Goal: Transaction & Acquisition: Purchase product/service

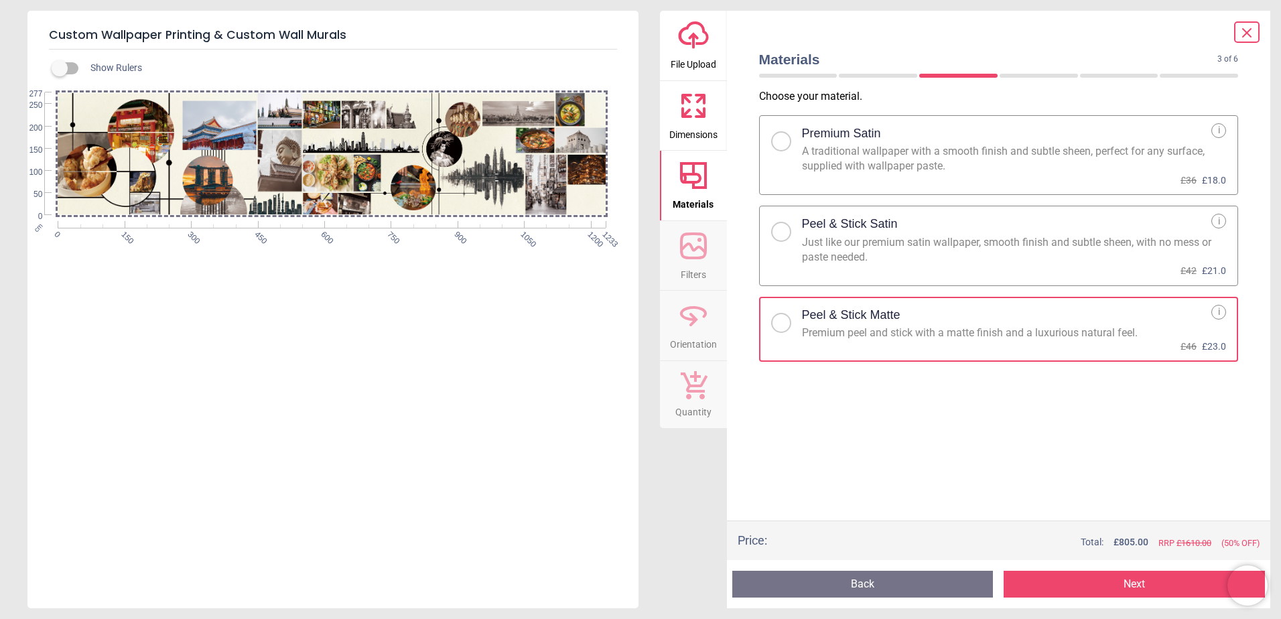
click at [772, 133] on div at bounding box center [786, 137] width 31 height 28
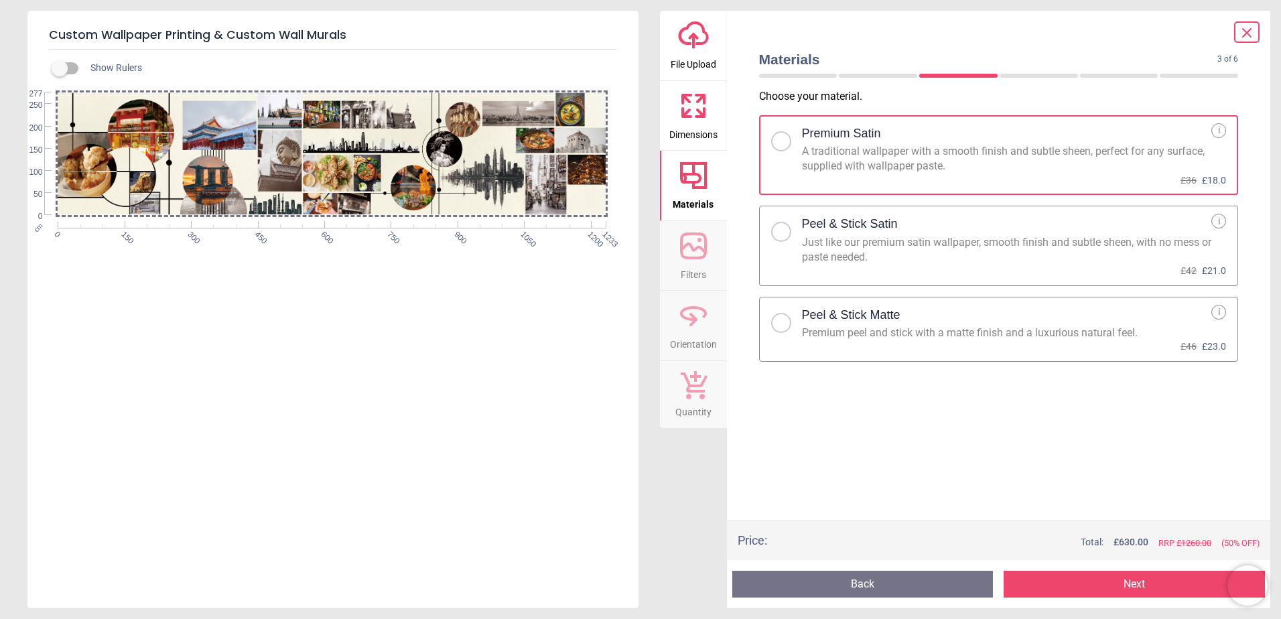
click at [872, 492] on div "Choose your material . Premium Satin A traditional wallpaper with a smooth fini…" at bounding box center [998, 304] width 501 height 431
click at [494, 396] on div "Show Rulers cm 0 150 300 450 600 750 900 1050 1200 1233 0 50 100 150 200 250 277" at bounding box center [332, 329] width 611 height 559
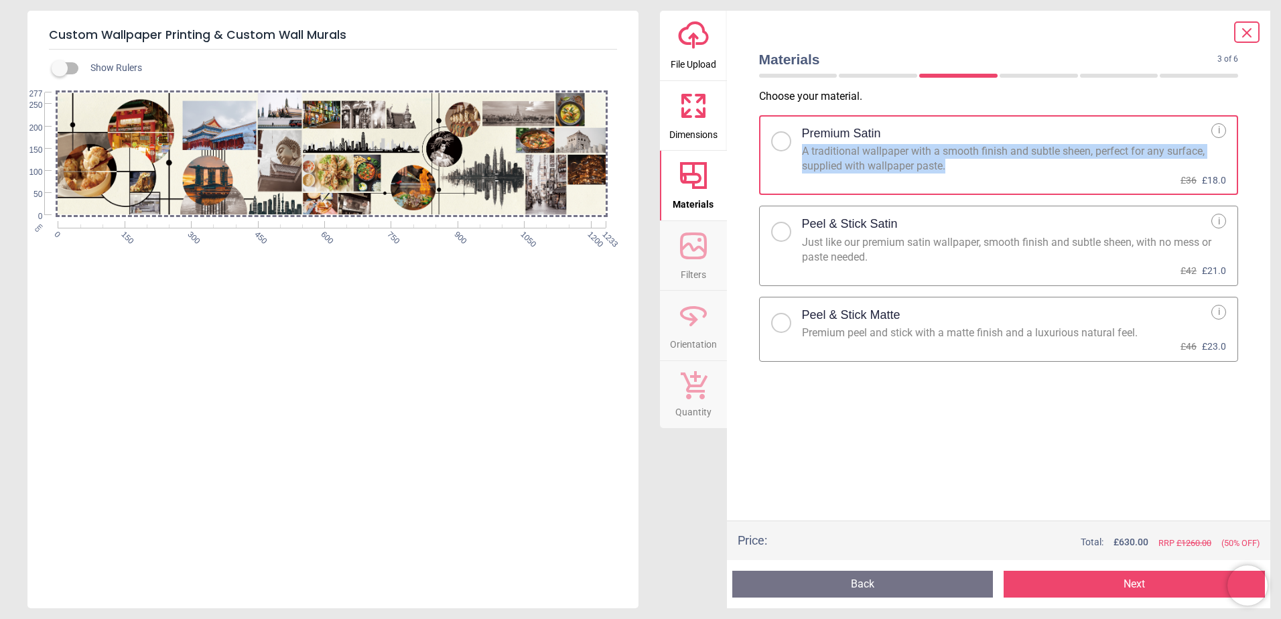
drag, startPoint x: 945, startPoint y: 165, endPoint x: 803, endPoint y: 152, distance: 142.6
click at [803, 152] on div "A traditional wallpaper with a smooth finish and subtle sheen, perfect for any …" at bounding box center [1007, 159] width 410 height 30
copy div "A traditional wallpaper with a smooth finish and subtle sheen, perfect for any …"
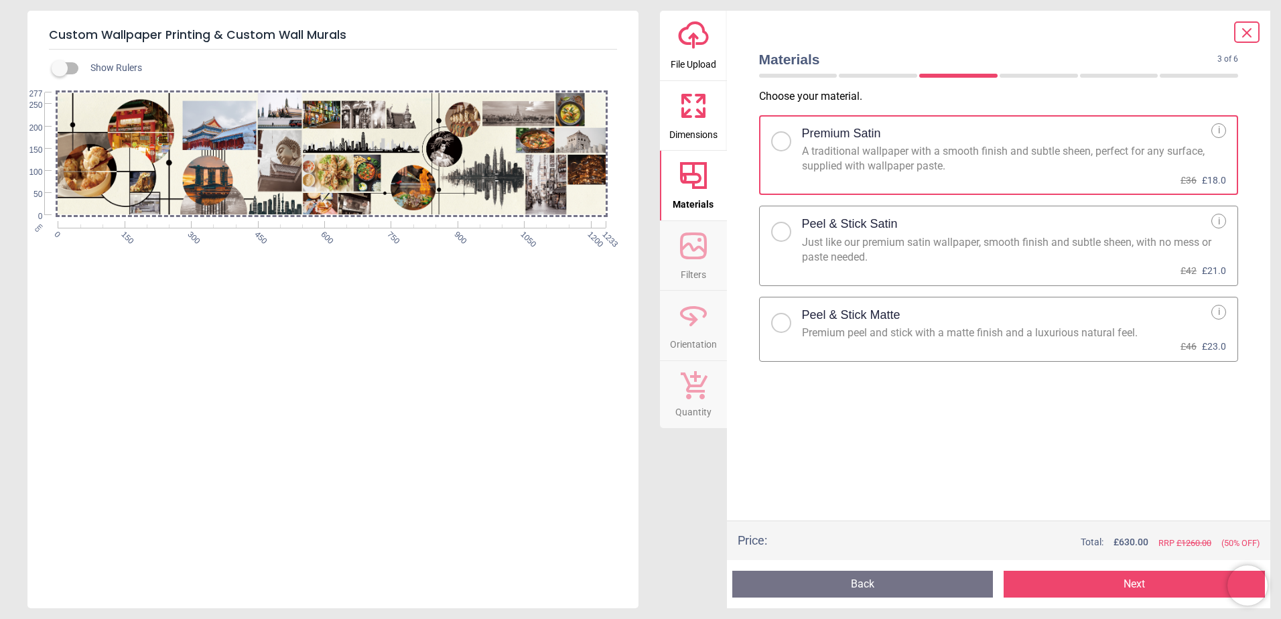
click at [1032, 127] on div "Premium Satin" at bounding box center [1007, 133] width 410 height 21
drag, startPoint x: 807, startPoint y: 151, endPoint x: 949, endPoint y: 155, distance: 142.1
click at [949, 155] on div "A traditional wallpaper with a smooth finish and subtle sheen, perfect for any …" at bounding box center [1007, 159] width 410 height 30
drag, startPoint x: 949, startPoint y: 155, endPoint x: 989, endPoint y: 170, distance: 42.2
click at [989, 170] on div "A traditional wallpaper with a smooth finish and subtle sheen, perfect for any …" at bounding box center [1007, 159] width 410 height 30
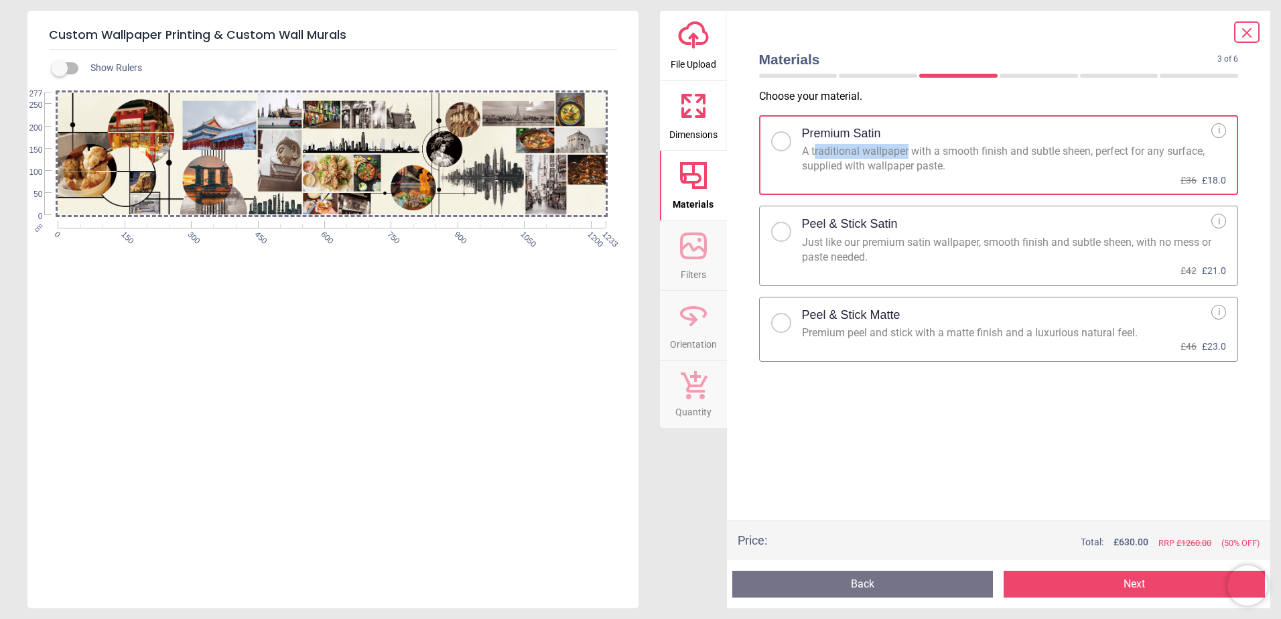
drag, startPoint x: 815, startPoint y: 153, endPoint x: 909, endPoint y: 152, distance: 94.5
click at [909, 152] on div "A traditional wallpaper with a smooth finish and subtle sheen, perfect for any …" at bounding box center [1007, 159] width 410 height 30
drag, startPoint x: 909, startPoint y: 152, endPoint x: 878, endPoint y: 153, distance: 30.8
copy div "raditional wallpaper"
click at [977, 172] on div "A traditional wallpaper with a smooth finish and subtle sheen, perfect for any …" at bounding box center [1007, 159] width 410 height 30
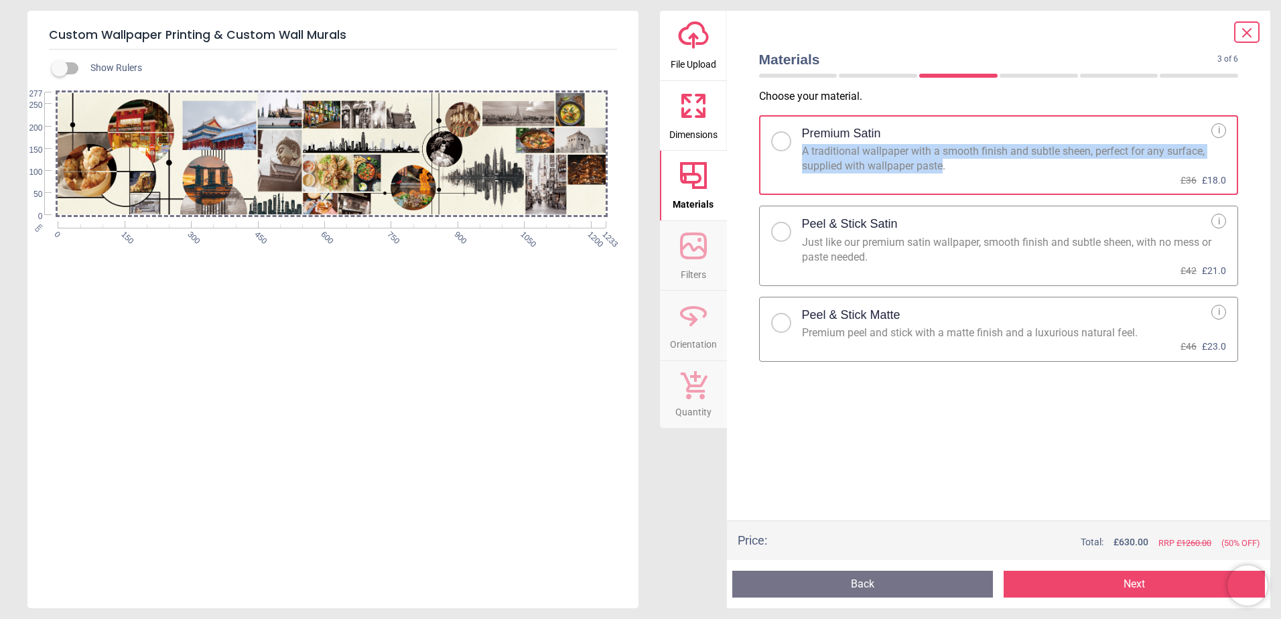
drag, startPoint x: 839, startPoint y: 159, endPoint x: 940, endPoint y: 170, distance: 101.8
click at [940, 170] on div "A traditional wallpaper with a smooth finish and subtle sheen, perfect for any …" at bounding box center [1007, 159] width 410 height 30
drag, startPoint x: 940, startPoint y: 170, endPoint x: 802, endPoint y: 152, distance: 139.8
click at [801, 152] on label "Premium Satin A traditional wallpaper with a smooth finish and subtle sheen, pe…" at bounding box center [999, 155] width 480 height 80
copy div "A traditional wallpaper with a smooth finish and subtle sheen, perfect for any …"
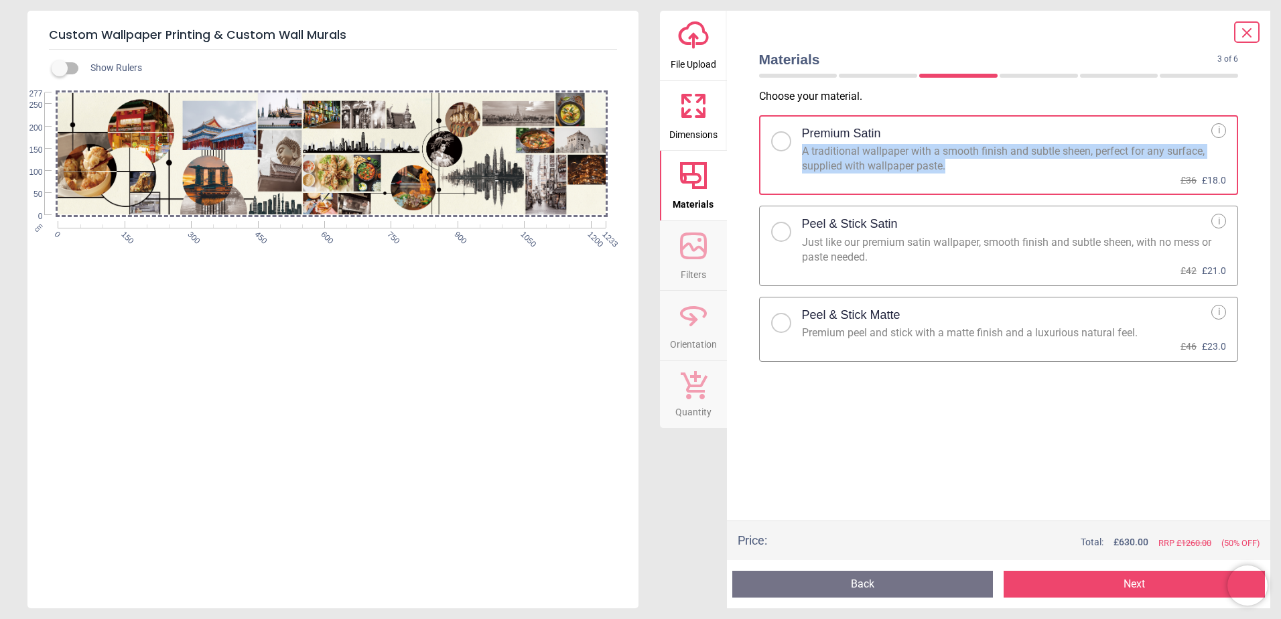
click at [976, 184] on label "Premium Satin A traditional wallpaper with a smooth finish and subtle sheen, pe…" at bounding box center [999, 155] width 480 height 80
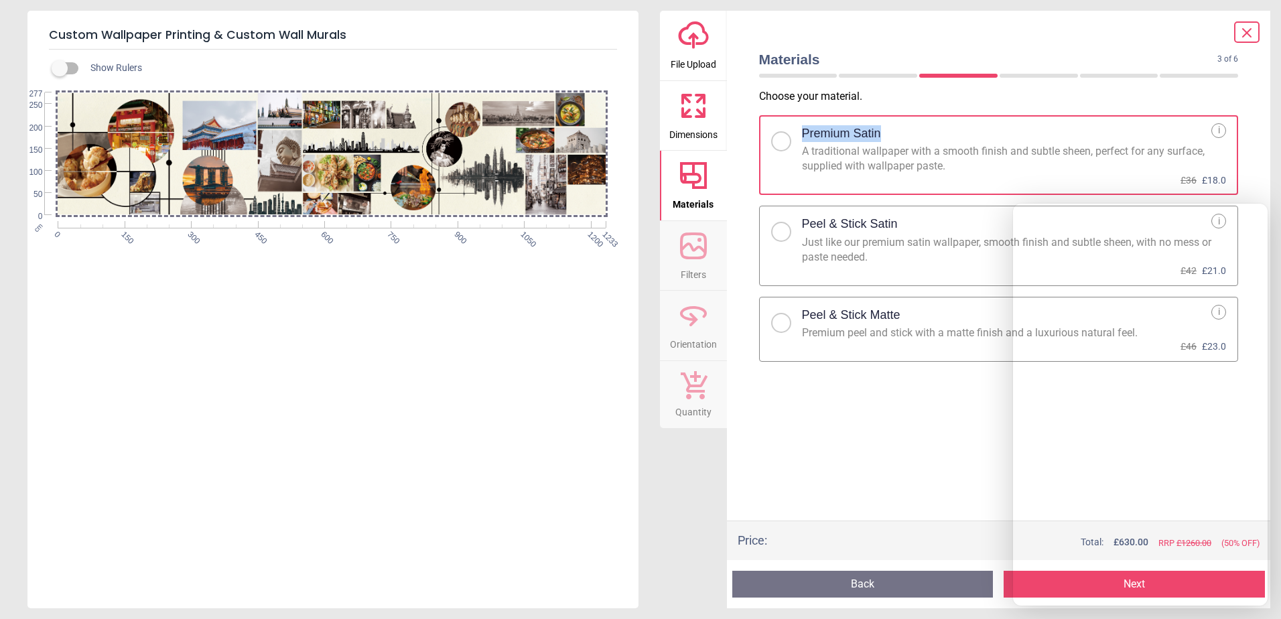
drag, startPoint x: 882, startPoint y: 133, endPoint x: 804, endPoint y: 131, distance: 78.4
click at [804, 131] on div "Premium Satin" at bounding box center [1007, 133] width 410 height 21
copy h2 "Premium Satin"
drag, startPoint x: 350, startPoint y: 31, endPoint x: 306, endPoint y: 36, distance: 44.5
click at [306, 36] on h5 "Custom Wallpaper Printing & Custom Wall Murals" at bounding box center [333, 35] width 568 height 28
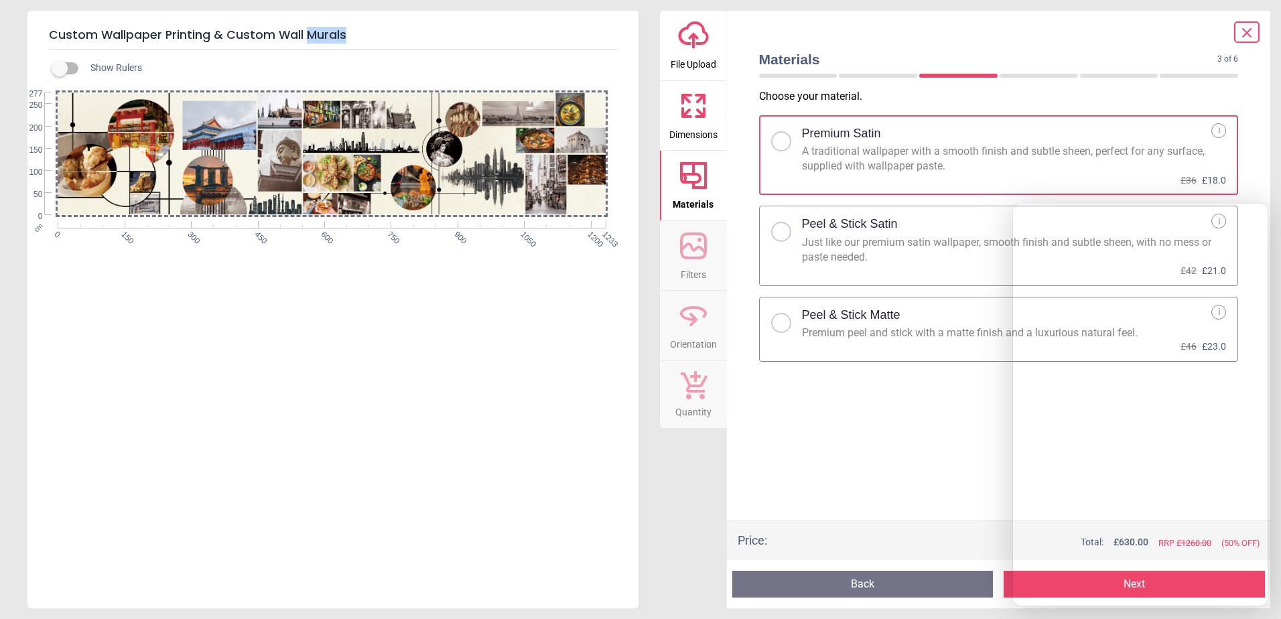
copy h5 "Murals"
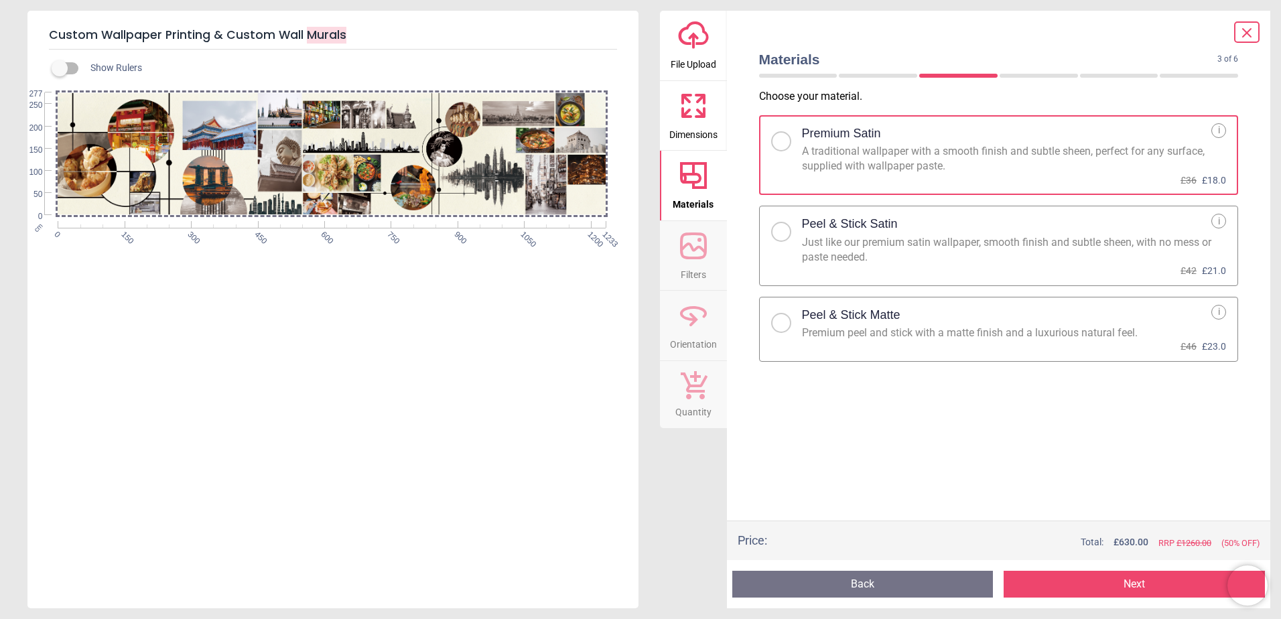
click at [1099, 578] on button "Next" at bounding box center [1133, 584] width 261 height 27
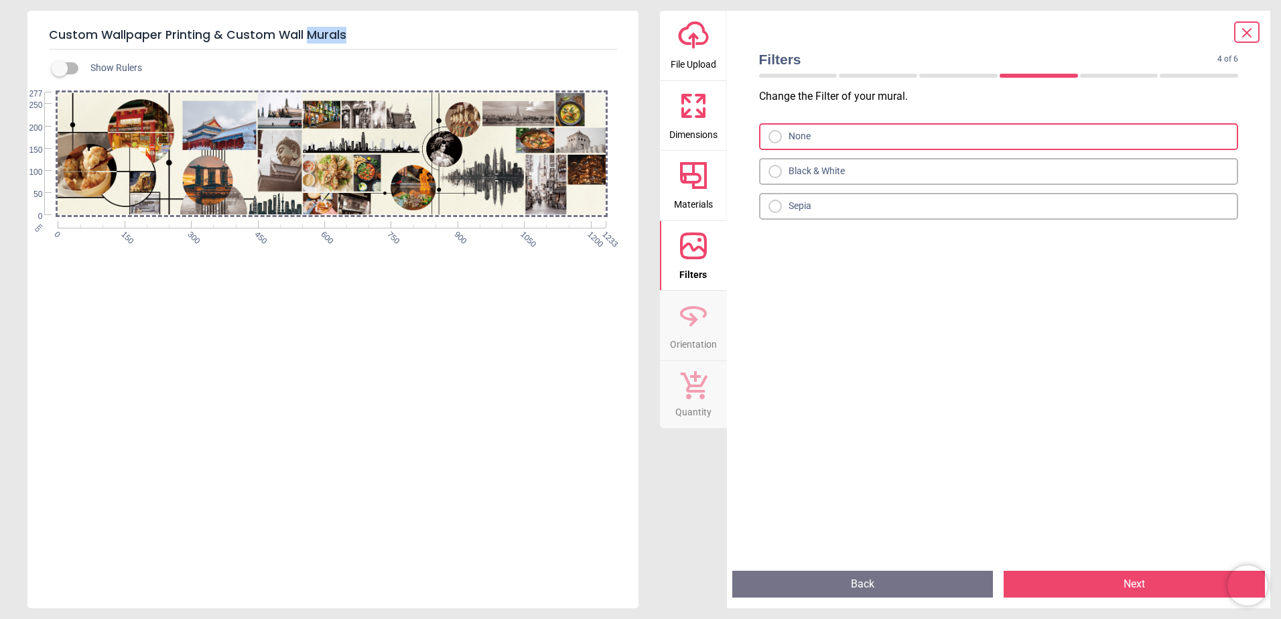
click at [1151, 587] on button "Next" at bounding box center [1133, 584] width 261 height 27
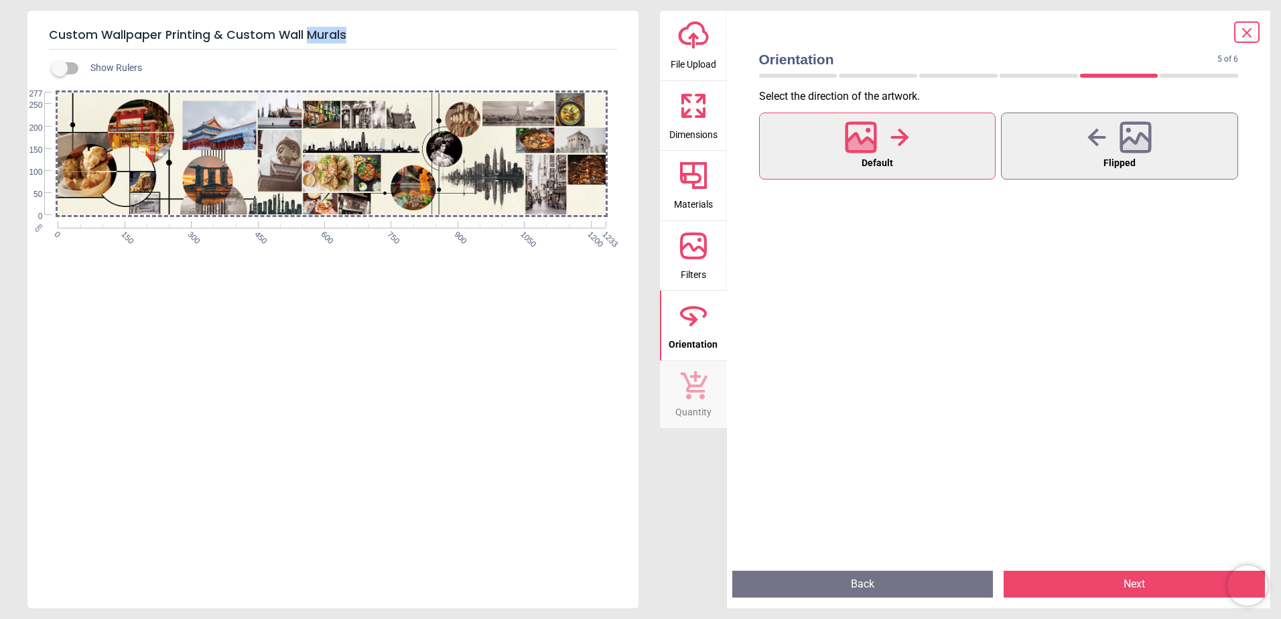
click at [1151, 587] on button "Next" at bounding box center [1133, 584] width 261 height 27
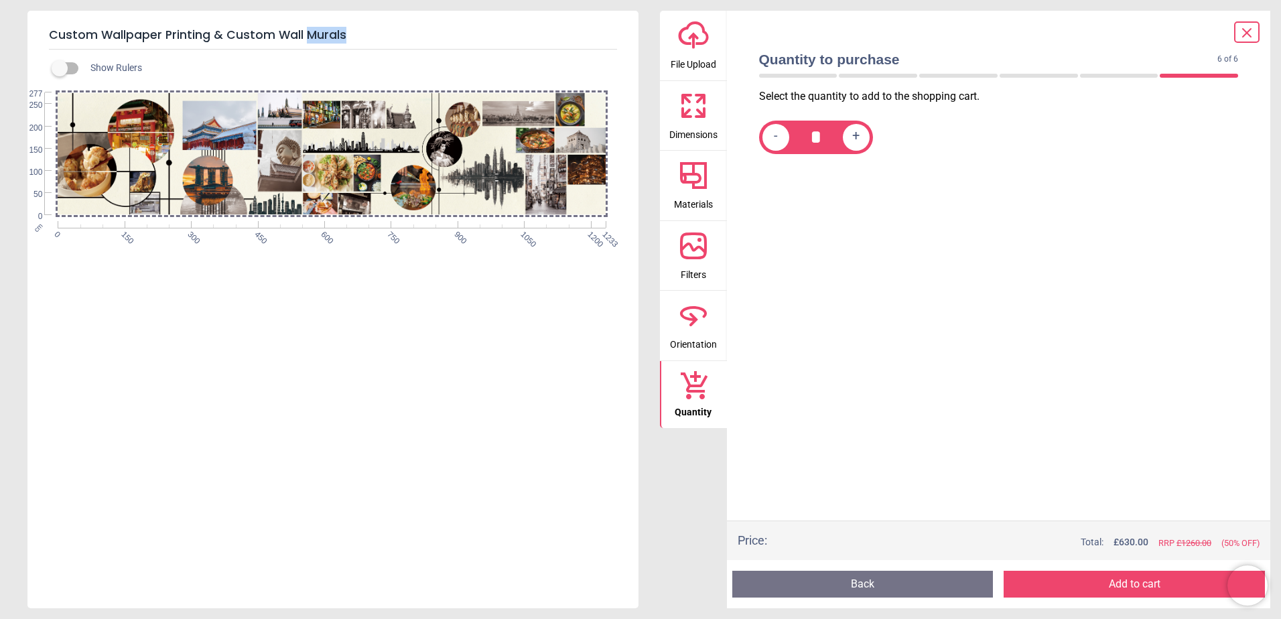
click at [1151, 587] on button "Add to cart" at bounding box center [1133, 584] width 261 height 27
